Goal: Task Accomplishment & Management: Complete application form

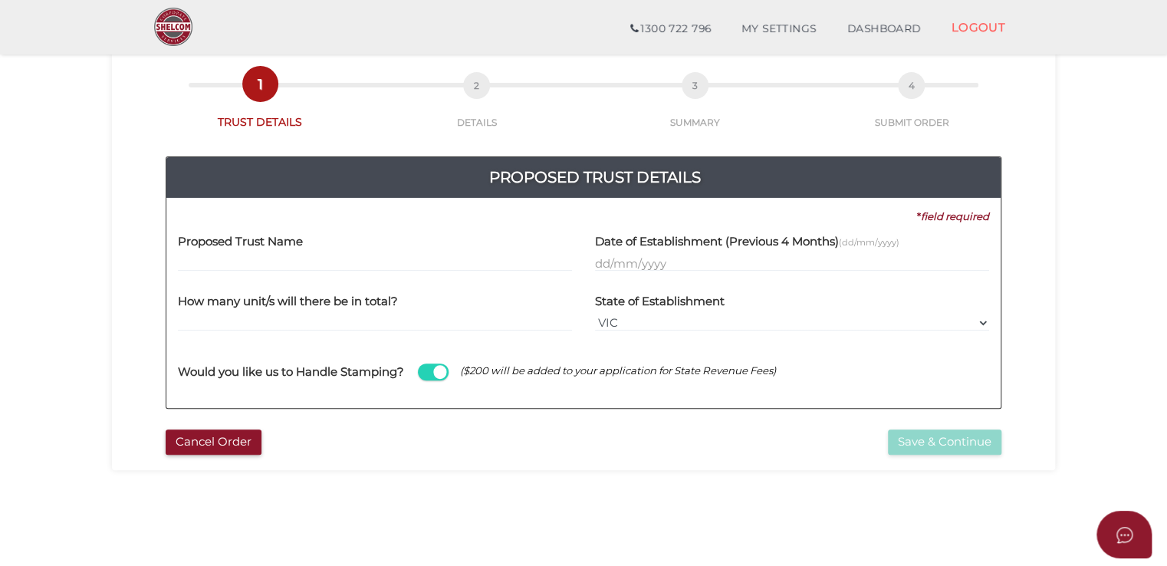
scroll to position [153, 0]
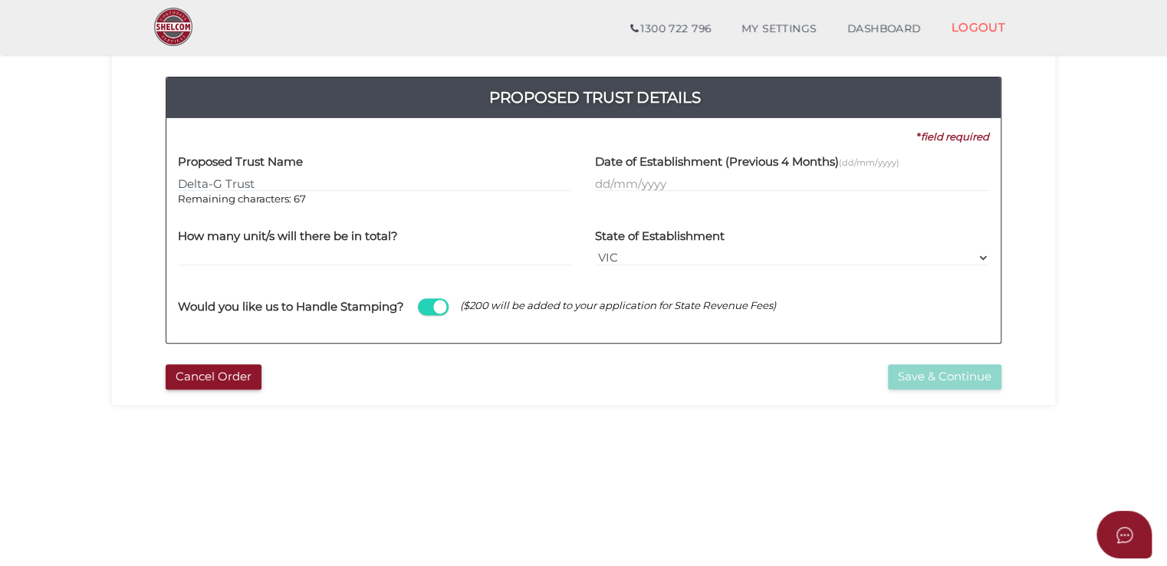
type input "Delta-G Trust"
click at [702, 185] on input "text" at bounding box center [792, 183] width 394 height 17
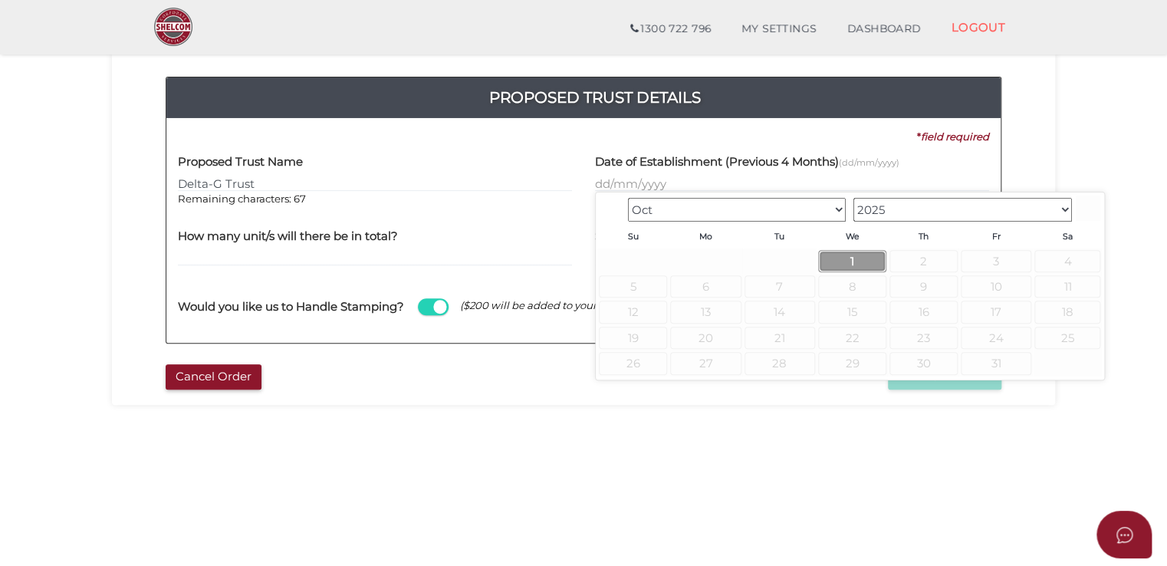
click at [846, 262] on link "1" at bounding box center [852, 261] width 68 height 22
type input "01/10/2025"
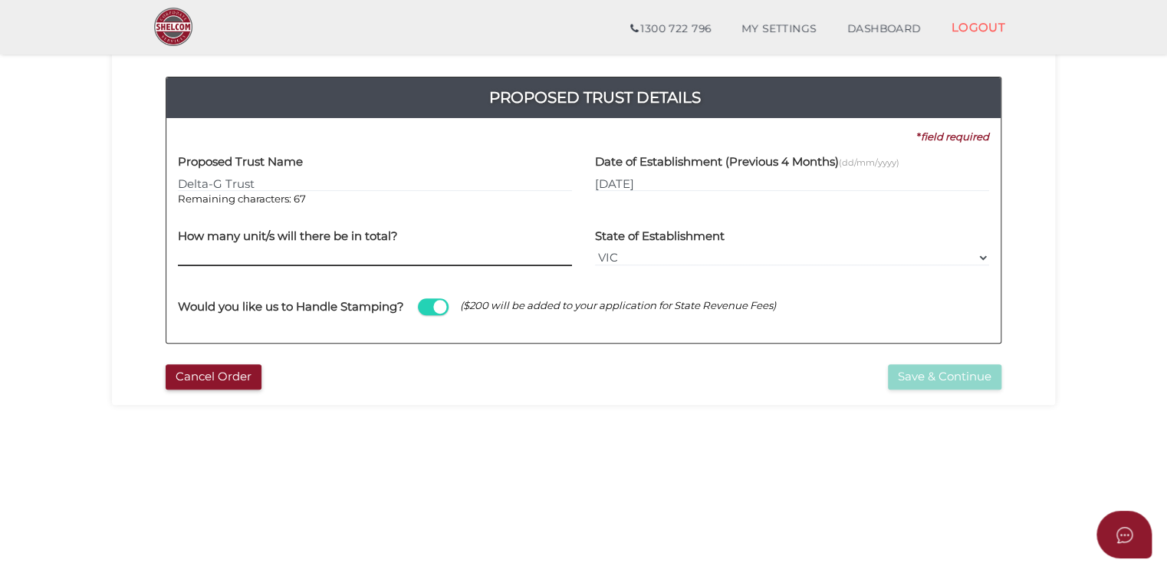
click at [360, 250] on input "text" at bounding box center [375, 257] width 394 height 17
type input "100"
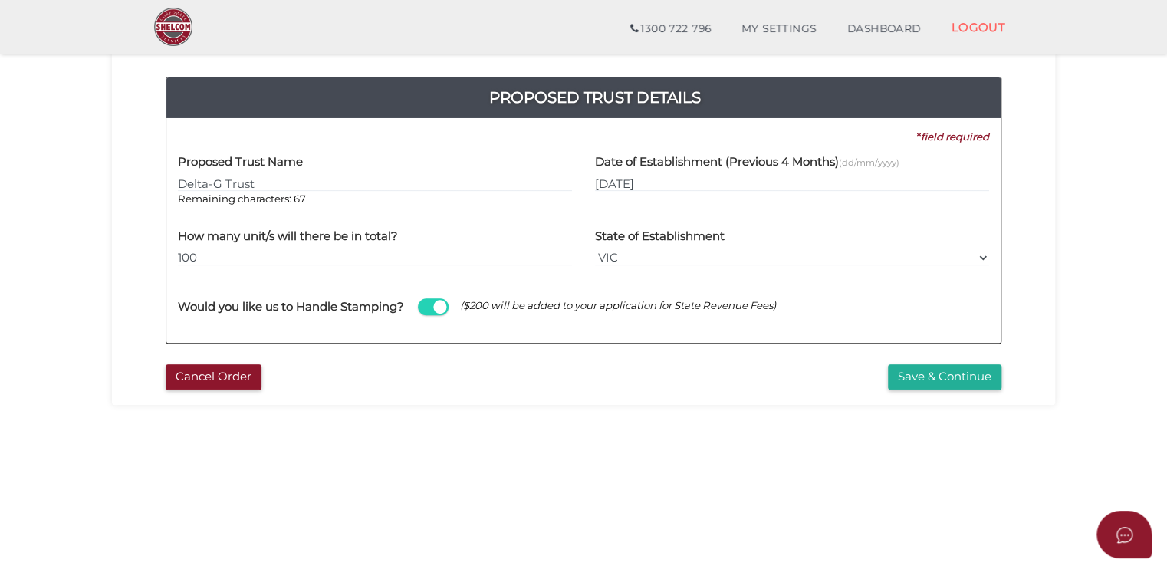
click at [693, 467] on section "Unit Trust 42d627f7cb5524bbbc3905ec2532e65b 1 TRUST DETAILS 2 DETAILS 3 SUMMARY…" at bounding box center [583, 363] width 1167 height 953
click at [984, 382] on button "Save & Continue" at bounding box center [944, 376] width 113 height 25
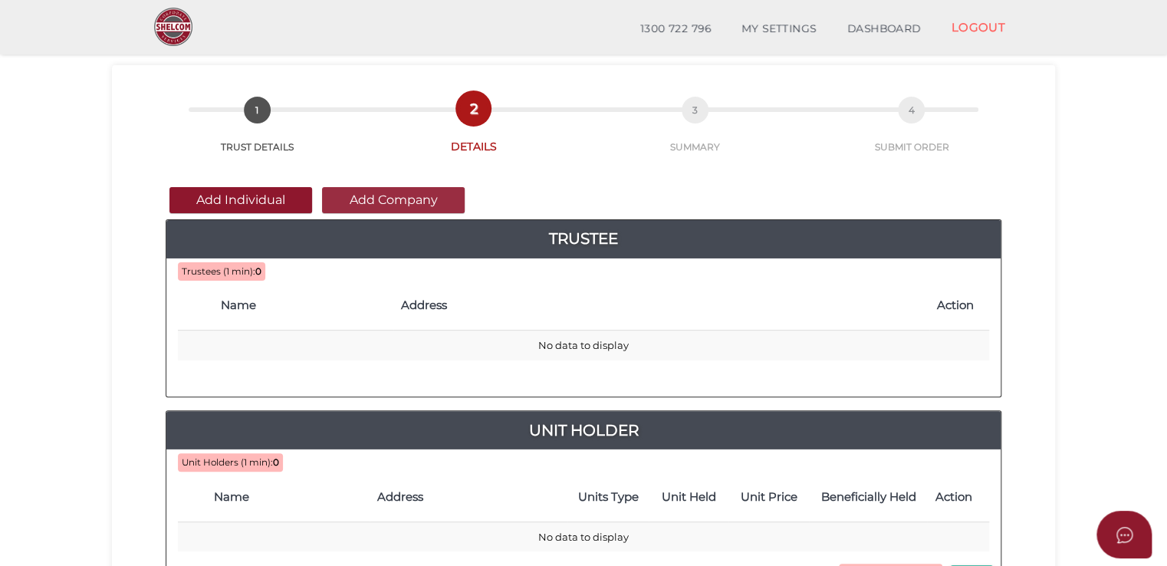
scroll to position [77, 0]
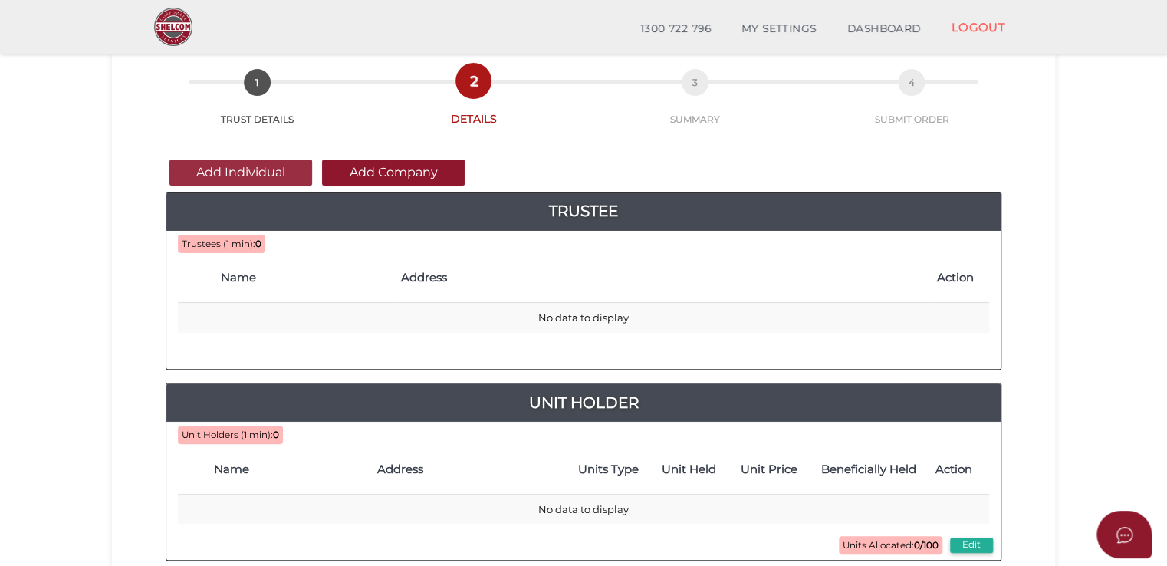
click at [276, 176] on button "Add Individual" at bounding box center [240, 172] width 143 height 26
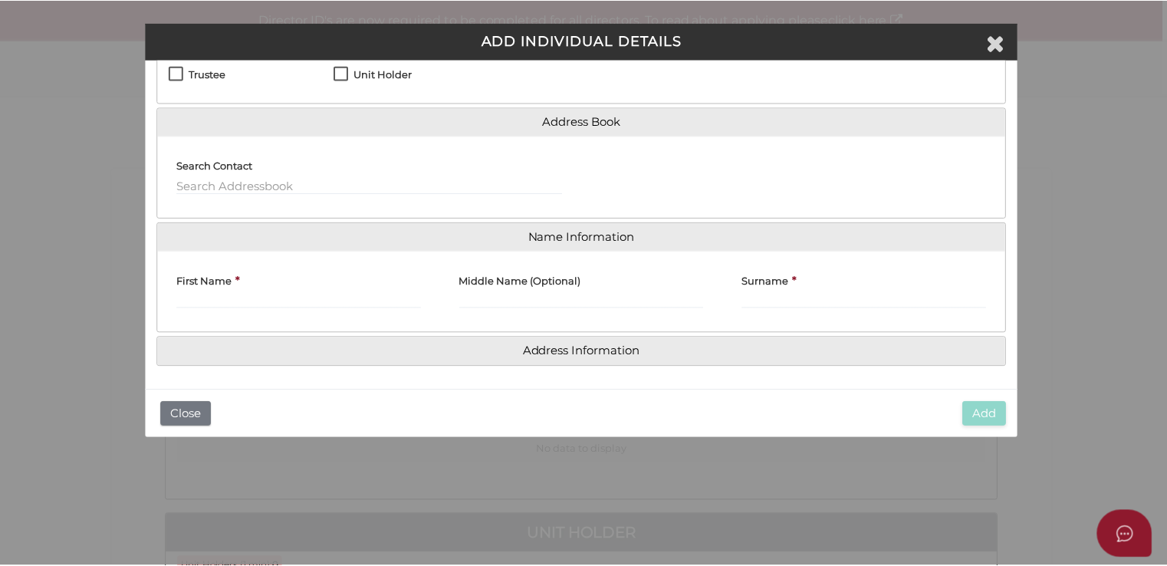
scroll to position [0, 0]
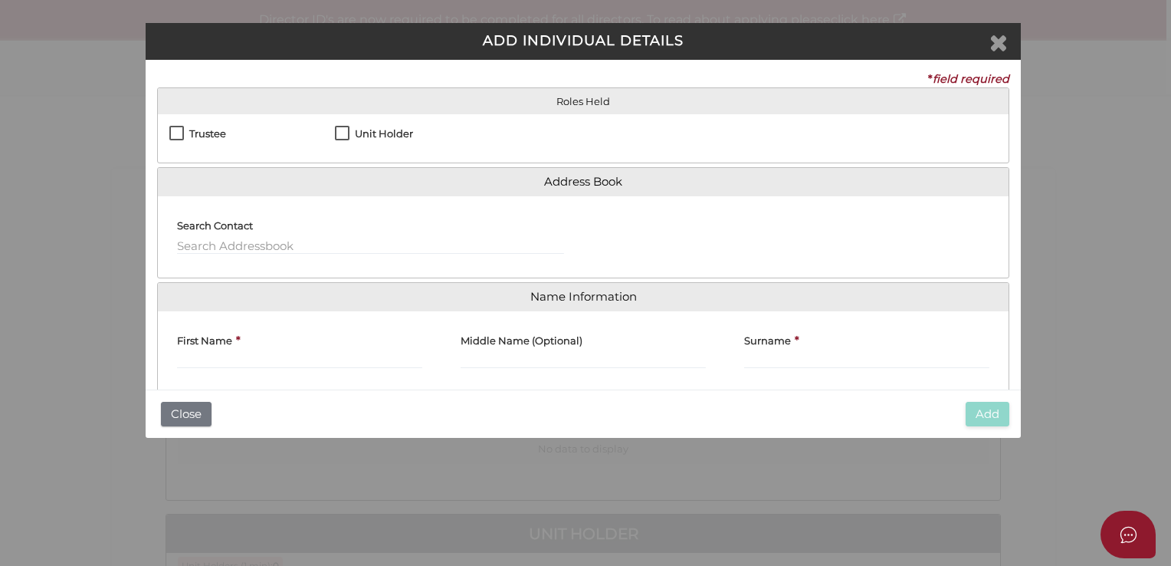
click at [1000, 37] on icon "Close" at bounding box center [999, 42] width 18 height 23
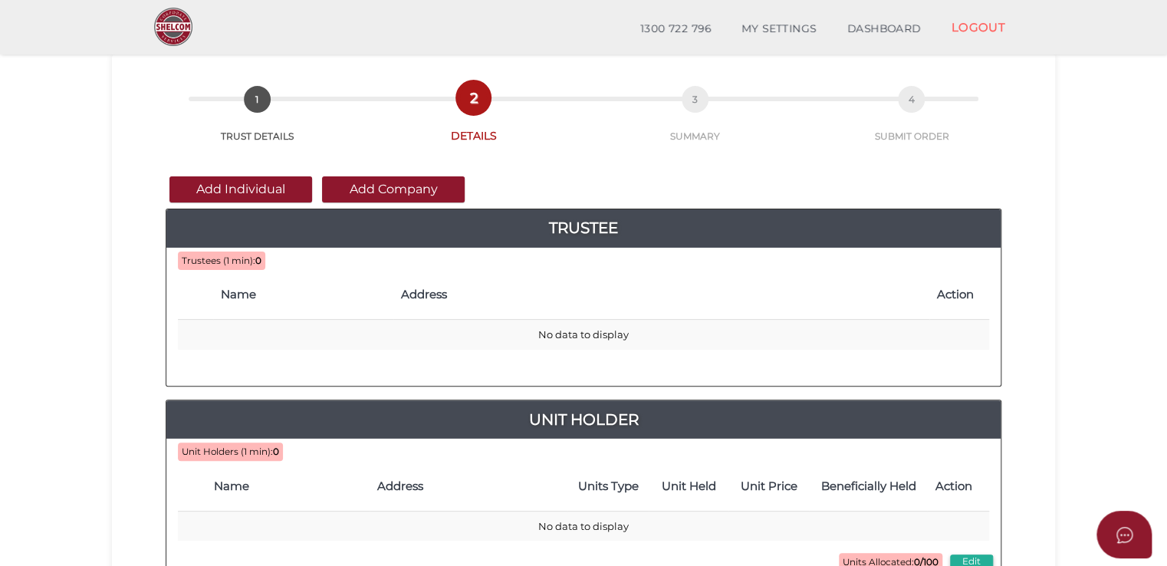
scroll to position [77, 0]
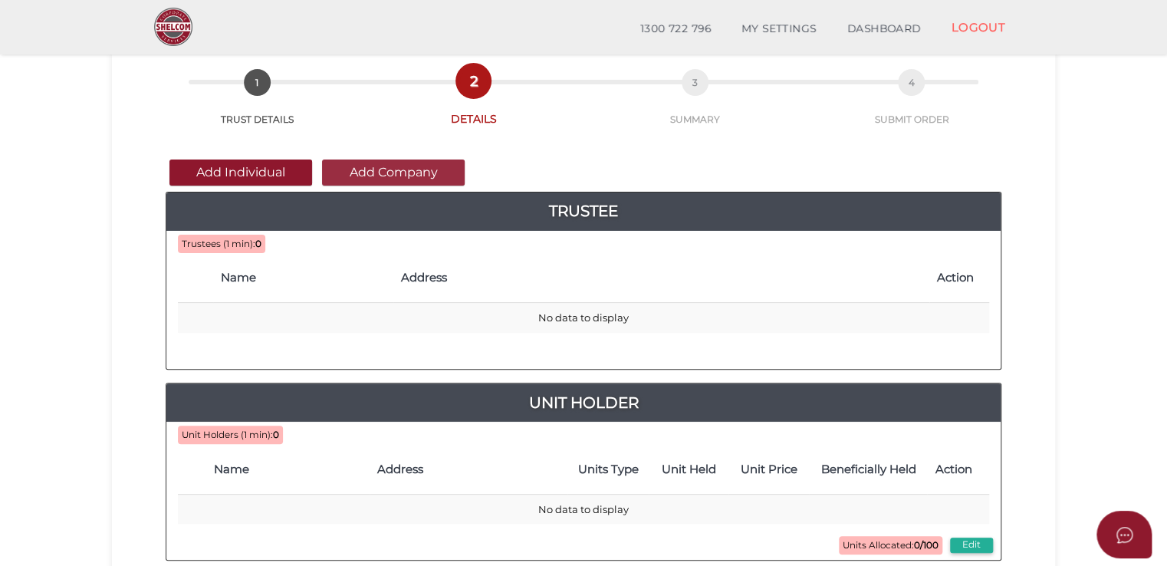
click at [435, 159] on button "Add Company" at bounding box center [393, 172] width 143 height 26
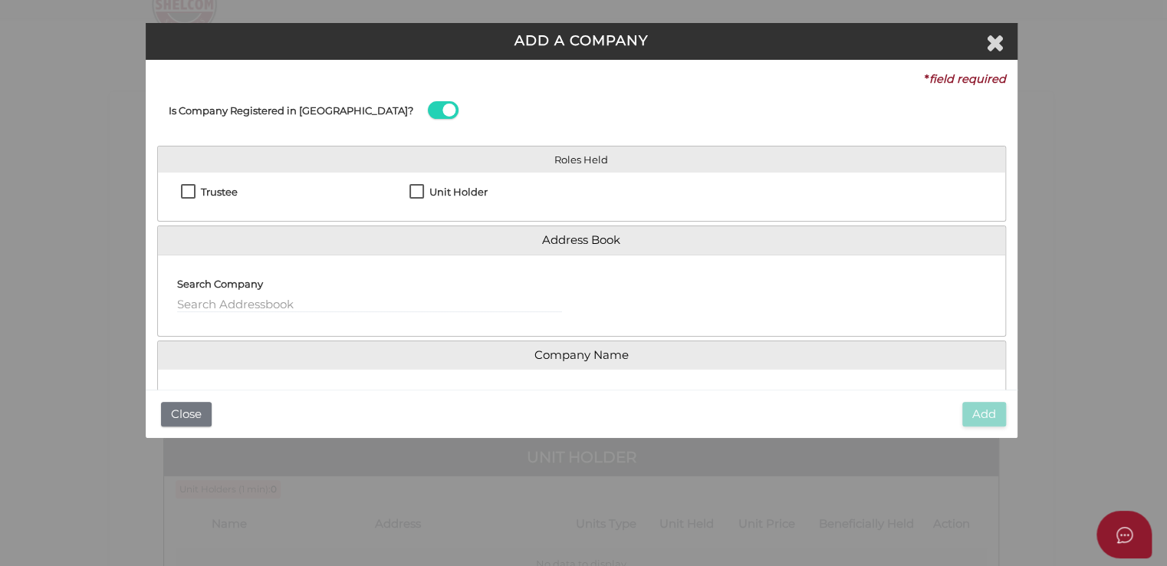
scroll to position [0, 0]
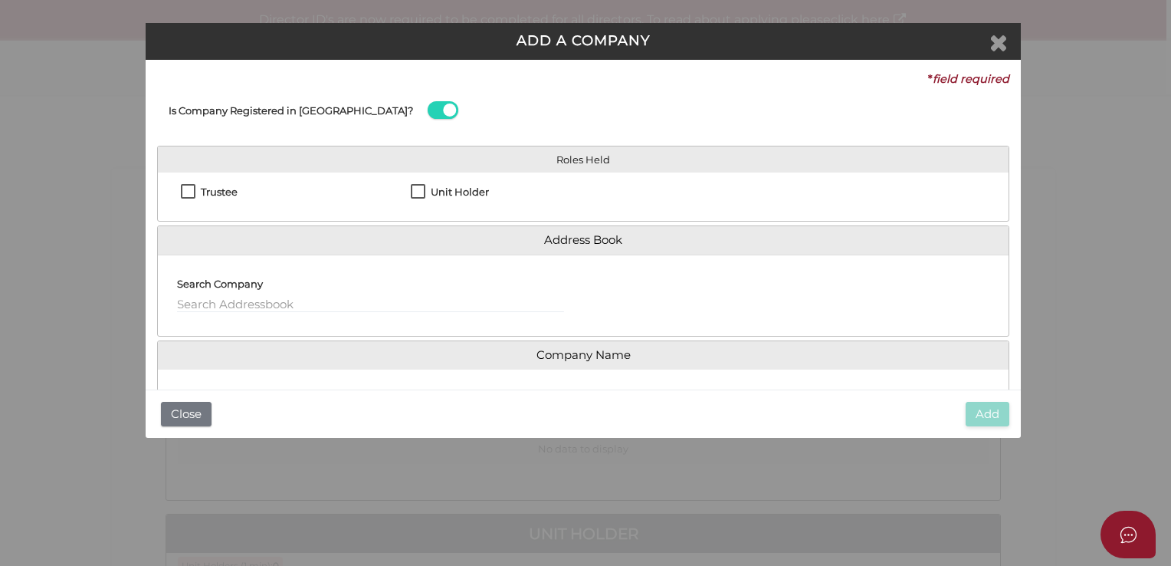
click at [1000, 43] on icon "Close" at bounding box center [999, 42] width 18 height 23
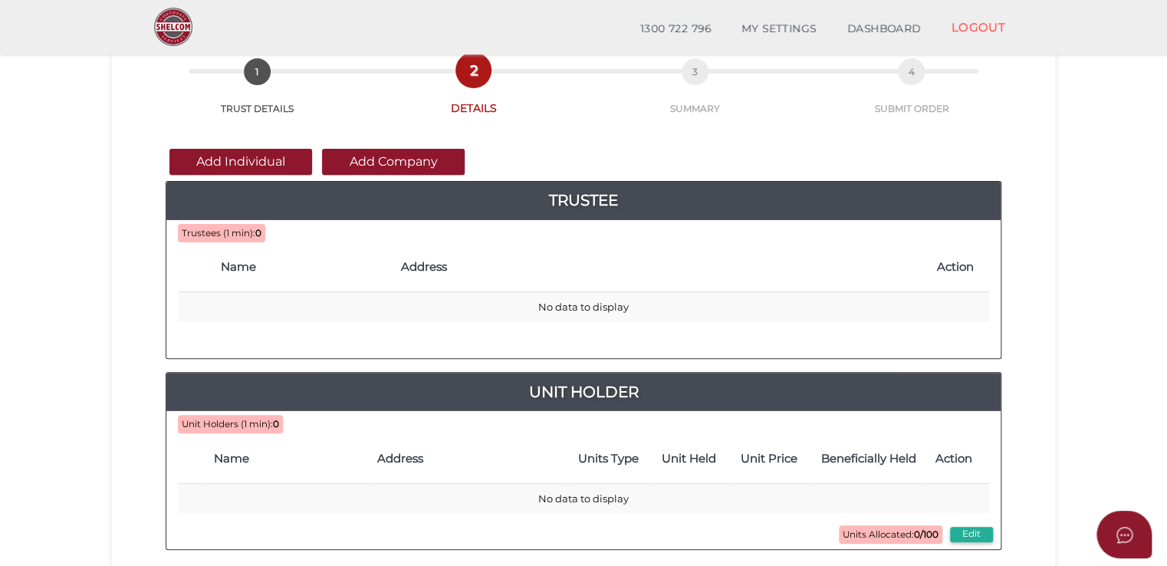
scroll to position [230, 0]
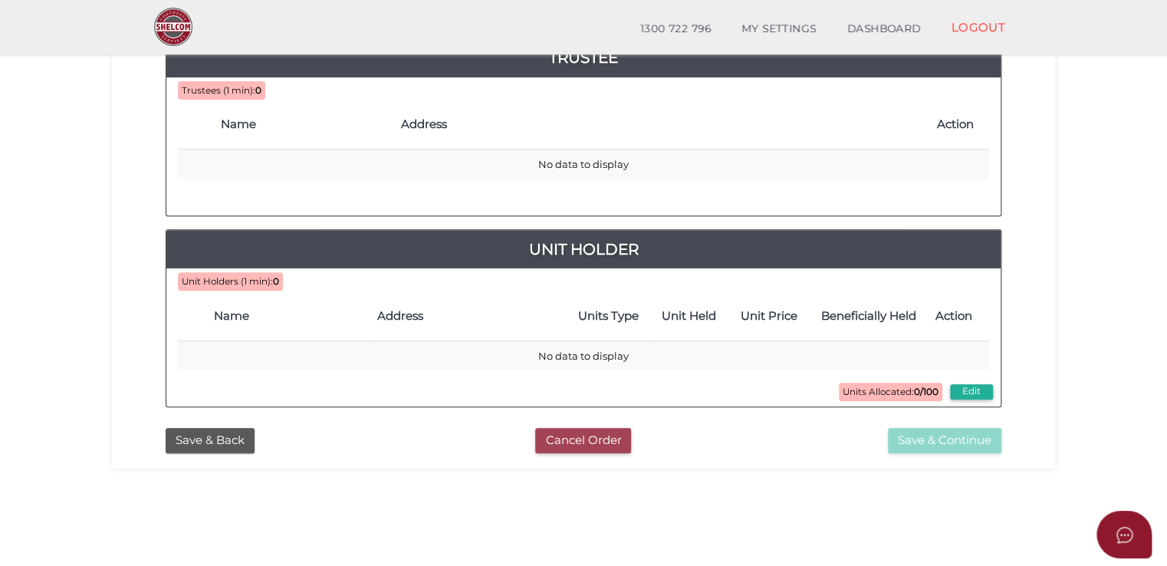
click at [582, 436] on button "Cancel Order" at bounding box center [583, 440] width 96 height 25
